Goal: Task Accomplishment & Management: Use online tool/utility

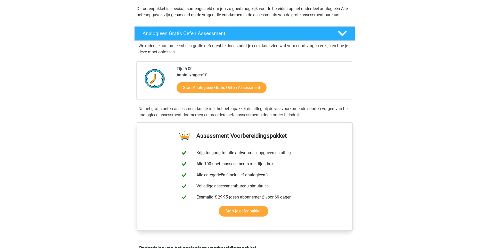
scroll to position [61, 0]
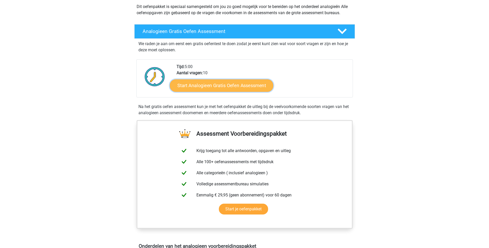
click at [228, 88] on link "Start Analogieen Gratis Oefen Assessment" at bounding box center [221, 85] width 103 height 12
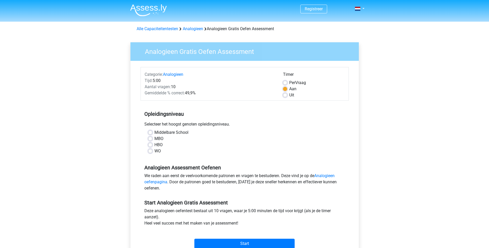
click at [156, 154] on label "WO" at bounding box center [158, 151] width 6 height 6
click at [152, 153] on input "WO" at bounding box center [150, 150] width 4 height 5
radio input "true"
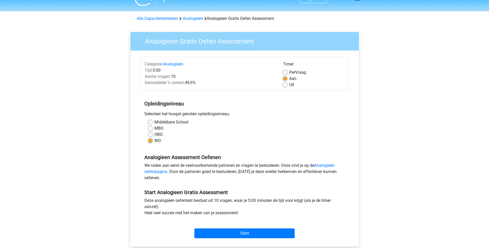
scroll to position [74, 0]
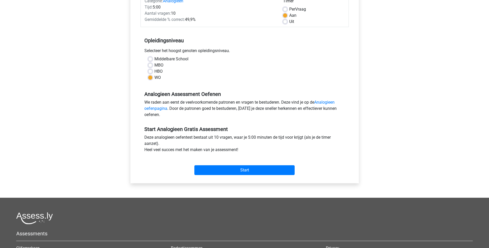
click at [240, 162] on div "Start" at bounding box center [245, 166] width 208 height 18
click at [237, 172] on input "Start" at bounding box center [245, 170] width 100 height 10
